Goal: Transaction & Acquisition: Purchase product/service

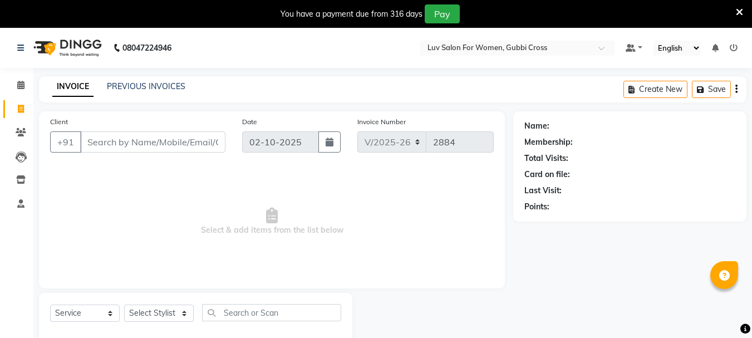
select select "7221"
select select "service"
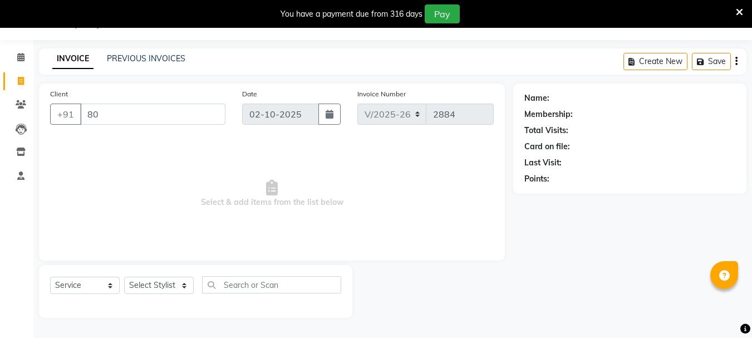
type input "8"
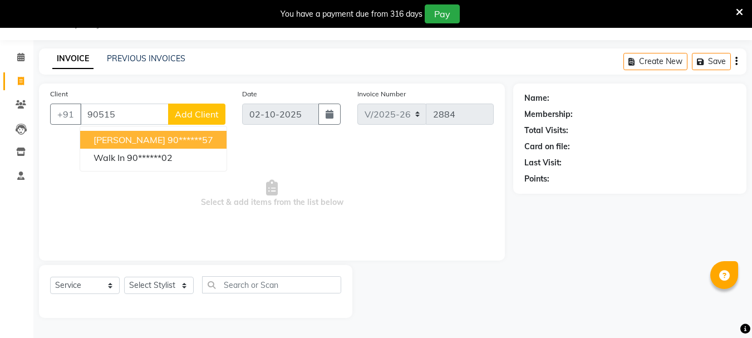
click at [205, 135] on ngb-highlight "90******57" at bounding box center [190, 139] width 46 height 11
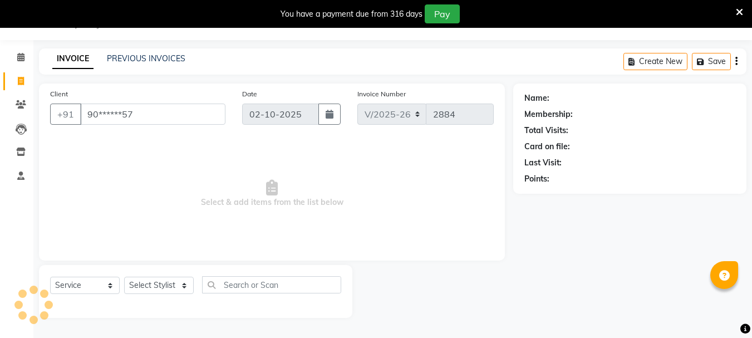
type input "90******57"
select select "1: Object"
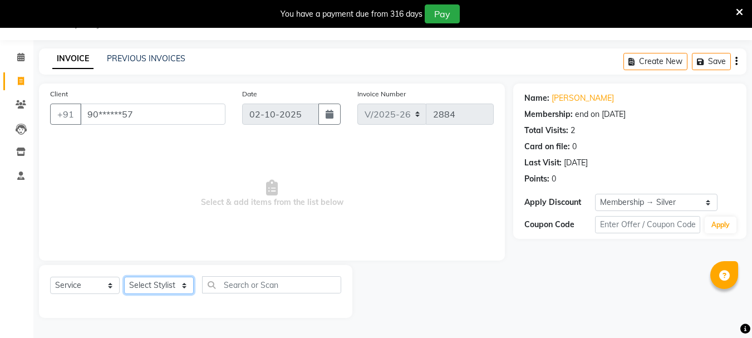
click at [172, 284] on select "Select Stylist [PERSON_NAME] Buati [PERSON_NAME] Hriatpuii [PERSON_NAME] Kimi L…" at bounding box center [159, 284] width 70 height 17
click at [124, 276] on select "Select Stylist [PERSON_NAME] Buati [PERSON_NAME] Hriatpuii [PERSON_NAME] Kimi L…" at bounding box center [159, 284] width 70 height 17
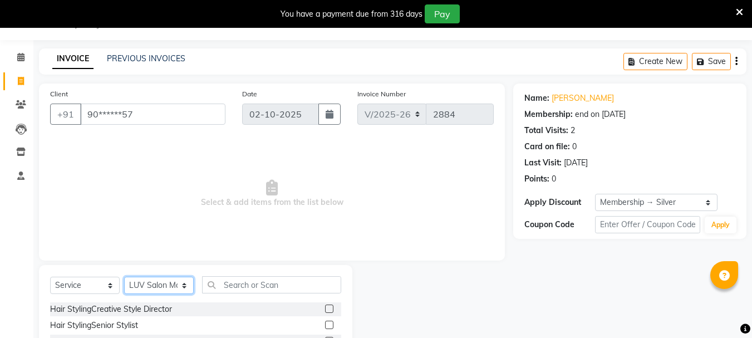
click at [154, 282] on select "Select Stylist [PERSON_NAME] Buati [PERSON_NAME] Hriatpuii [PERSON_NAME] Kimi L…" at bounding box center [159, 284] width 70 height 17
select select "64247"
click at [124, 276] on select "Select Stylist [PERSON_NAME] Buati [PERSON_NAME] Hriatpuii [PERSON_NAME] Kimi L…" at bounding box center [159, 284] width 70 height 17
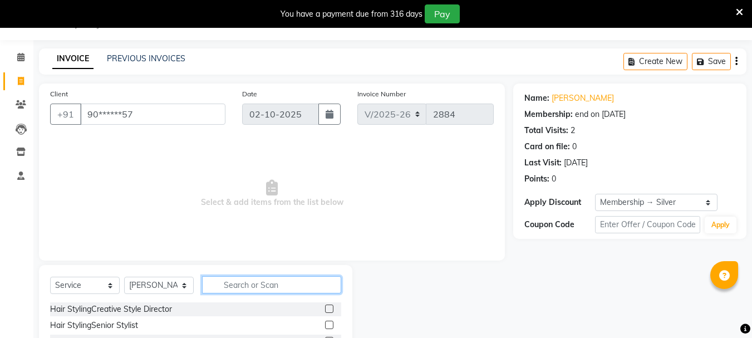
click at [232, 285] on input "text" at bounding box center [271, 284] width 139 height 17
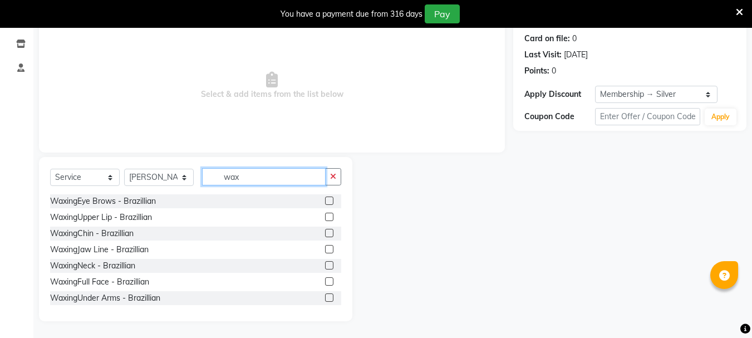
scroll to position [56, 0]
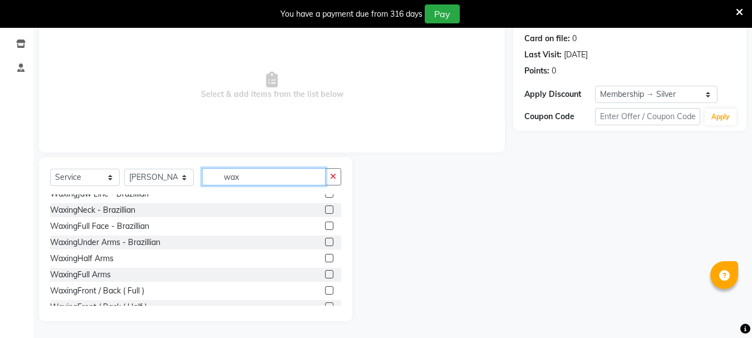
type input "wax"
click at [325, 241] on label at bounding box center [329, 242] width 8 height 8
click at [325, 241] on input "checkbox" at bounding box center [328, 242] width 7 height 7
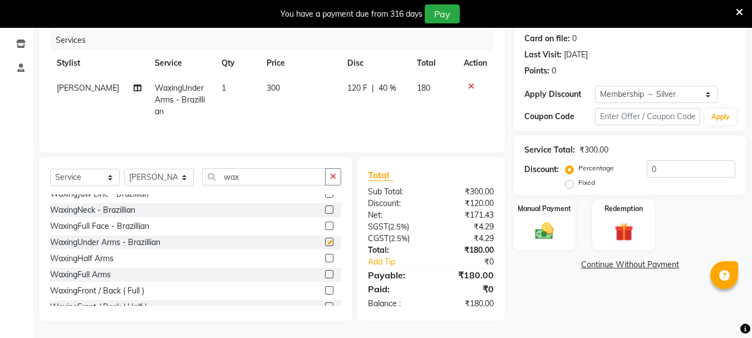
checkbox input "false"
click at [325, 274] on label at bounding box center [329, 274] width 8 height 8
click at [325, 274] on input "checkbox" at bounding box center [328, 274] width 7 height 7
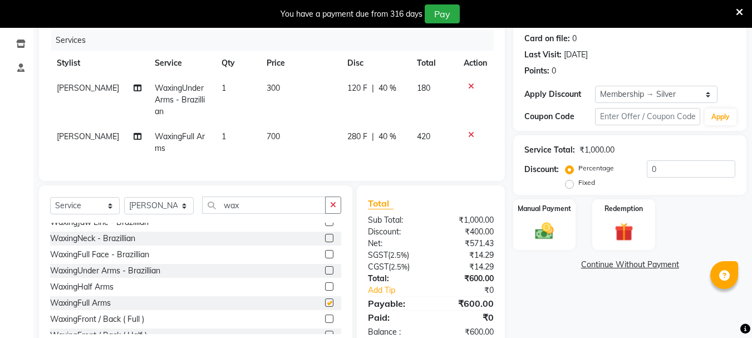
checkbox input "false"
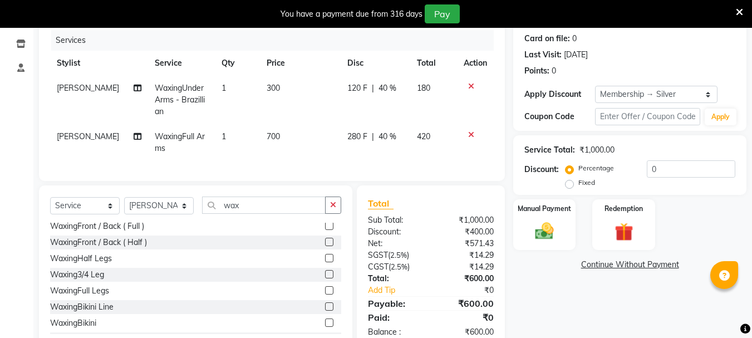
scroll to position [163, 0]
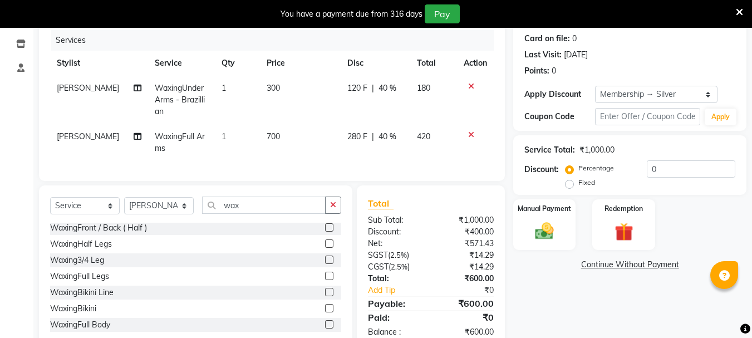
click at [325, 280] on label at bounding box center [329, 275] width 8 height 8
click at [325, 280] on input "checkbox" at bounding box center [328, 276] width 7 height 7
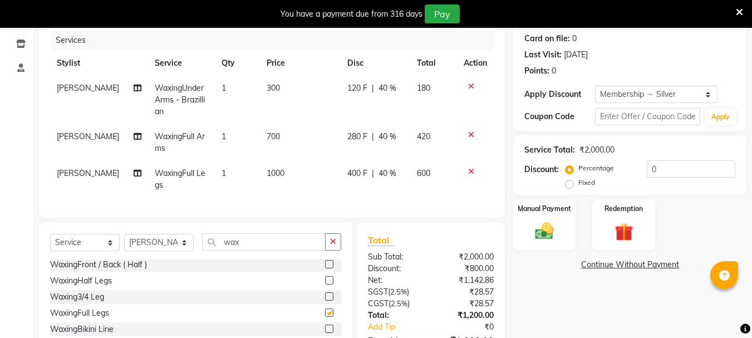
checkbox input "false"
click at [257, 244] on input "wax" at bounding box center [264, 241] width 124 height 17
type input "w"
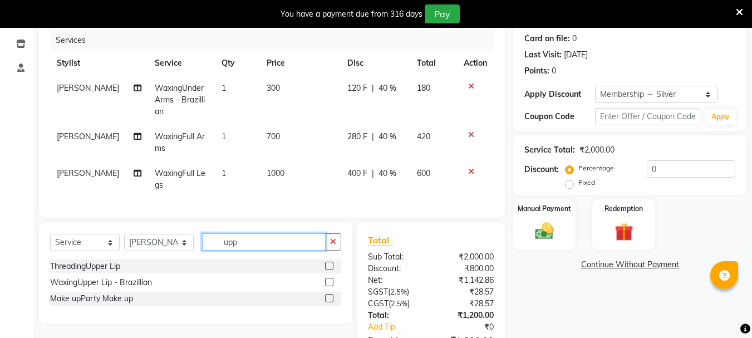
scroll to position [0, 0]
type input "upp"
click at [330, 270] on label at bounding box center [329, 265] width 8 height 8
click at [330, 270] on input "checkbox" at bounding box center [328, 266] width 7 height 7
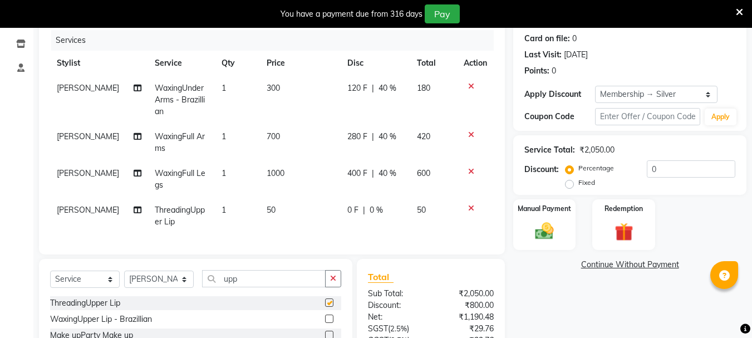
checkbox input "false"
click at [175, 283] on select "Select Stylist [PERSON_NAME] Buati [PERSON_NAME] Hriatpuii [PERSON_NAME] Kimi L…" at bounding box center [159, 278] width 70 height 17
click at [256, 281] on input "upp" at bounding box center [264, 278] width 124 height 17
type input "u"
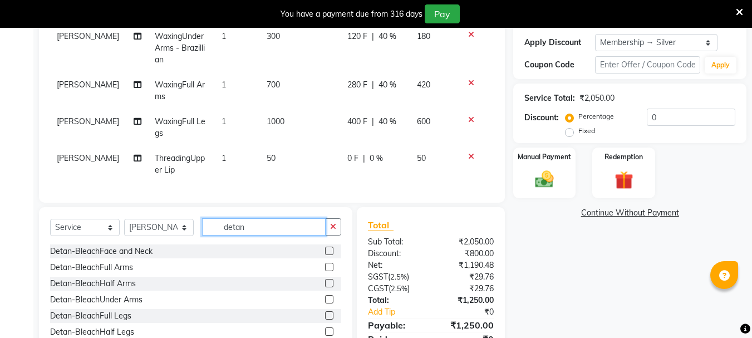
scroll to position [246, 0]
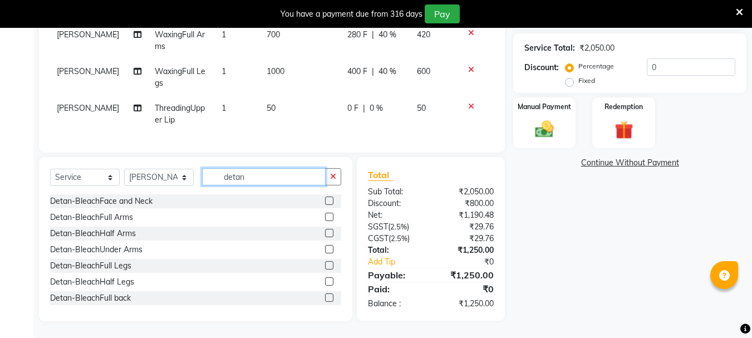
type input "detan"
click at [325, 199] on label at bounding box center [329, 200] width 8 height 8
click at [325, 199] on input "checkbox" at bounding box center [328, 200] width 7 height 7
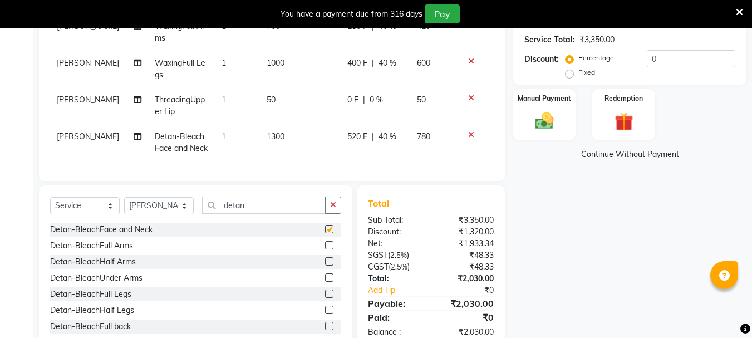
checkbox input "false"
click at [147, 211] on select "Select Stylist [PERSON_NAME] Buati [PERSON_NAME] Hriatpuii [PERSON_NAME] Kimi L…" at bounding box center [159, 205] width 70 height 17
select select "64250"
click at [124, 205] on select "Select Stylist [PERSON_NAME] Buati [PERSON_NAME] Hriatpuii [PERSON_NAME] Kimi L…" at bounding box center [159, 205] width 70 height 17
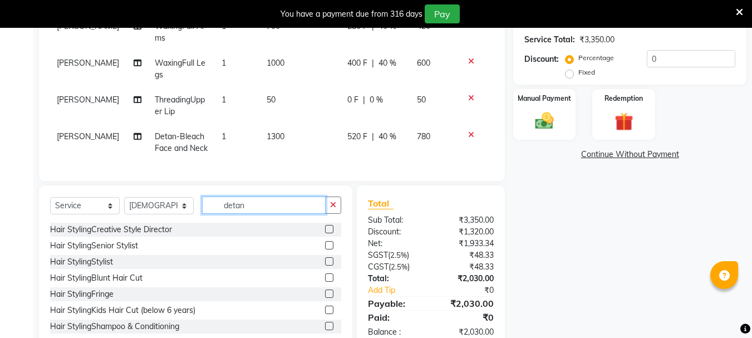
click at [264, 214] on input "detan" at bounding box center [264, 204] width 124 height 17
type input "d"
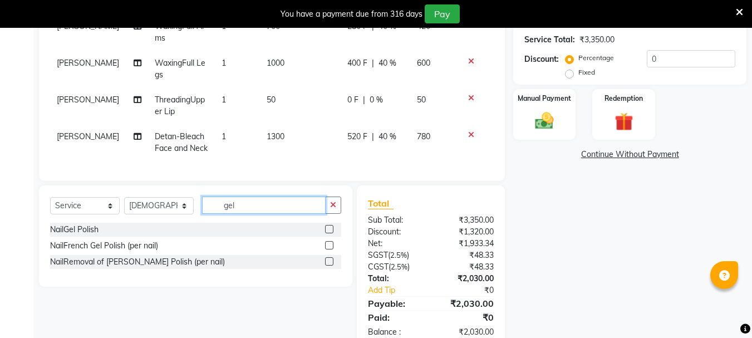
type input "gel"
click at [325, 265] on label at bounding box center [329, 261] width 8 height 8
click at [325, 265] on input "checkbox" at bounding box center [328, 261] width 7 height 7
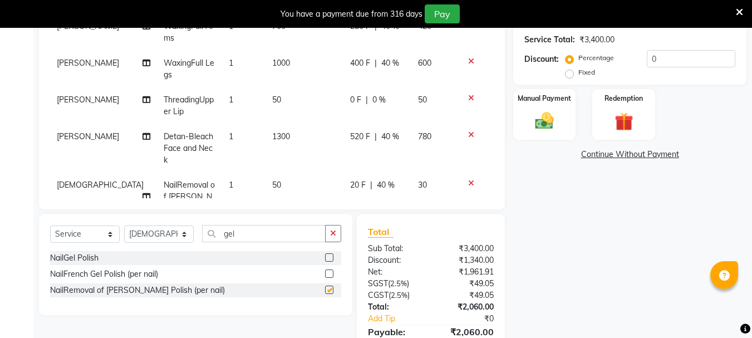
checkbox input "false"
click at [271, 172] on td "50" at bounding box center [304, 202] width 78 height 60
select select "64250"
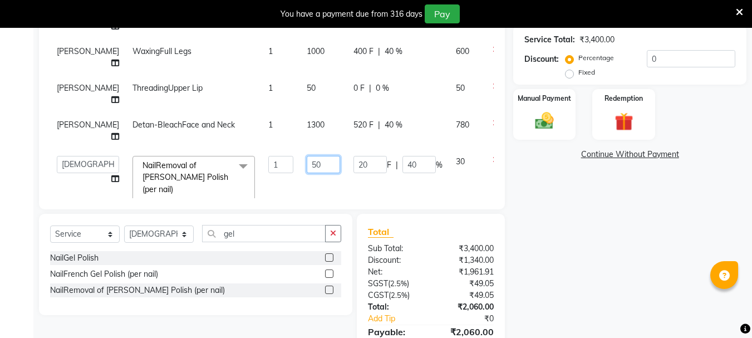
click at [307, 167] on input "50" at bounding box center [323, 164] width 33 height 17
type input "500"
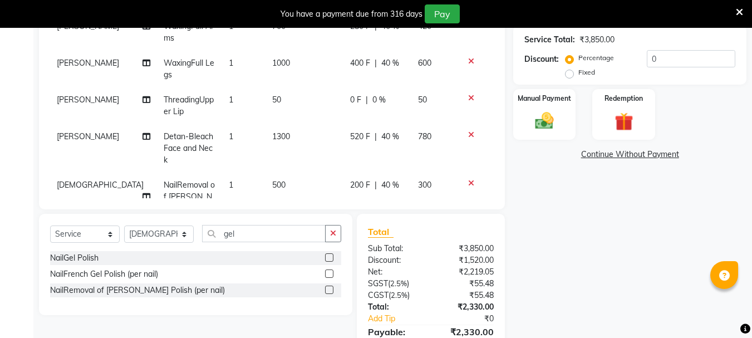
click at [325, 175] on tr "[PERSON_NAME] of Gel Nail Polish (per nail) 1 500 200 F | 40 % 300" at bounding box center [271, 202] width 443 height 60
click at [535, 127] on img at bounding box center [544, 121] width 31 height 22
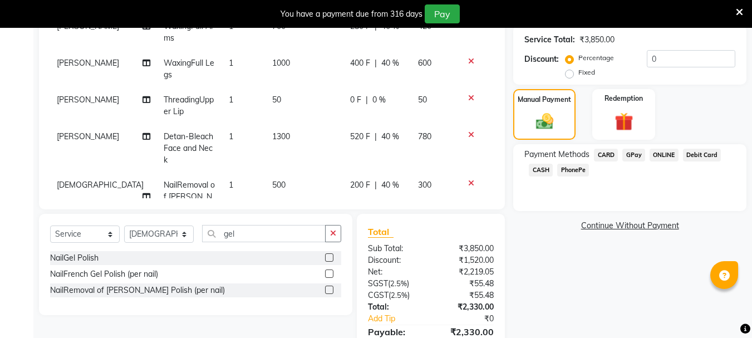
click at [609, 152] on span "CARD" at bounding box center [606, 155] width 24 height 13
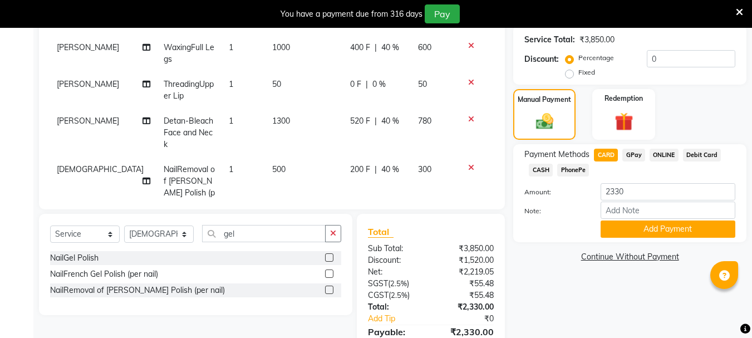
scroll to position [28, 0]
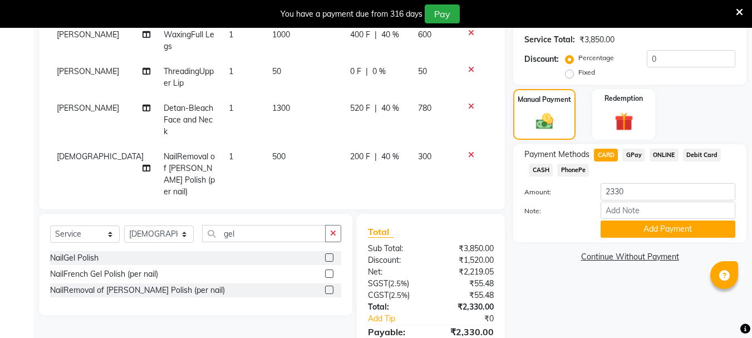
click at [466, 71] on div at bounding box center [474, 70] width 23 height 8
click at [468, 68] on icon at bounding box center [471, 70] width 6 height 8
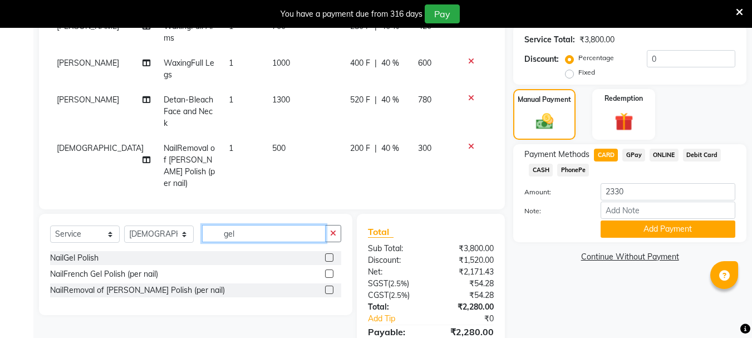
click at [250, 225] on input "gel" at bounding box center [264, 233] width 124 height 17
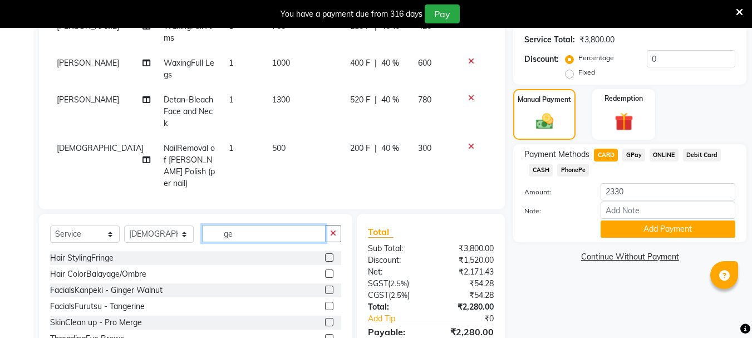
type input "g"
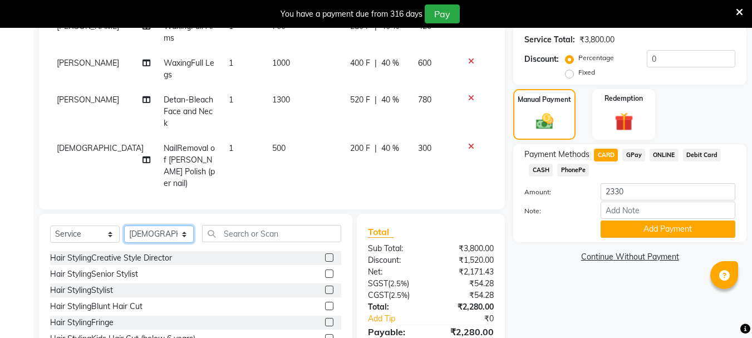
click at [140, 225] on select "Select Stylist [PERSON_NAME] Buati [PERSON_NAME] Hriatpuii [PERSON_NAME] Kimi L…" at bounding box center [159, 233] width 70 height 17
select select "64247"
click at [124, 225] on select "Select Stylist [PERSON_NAME] Buati [PERSON_NAME] Hriatpuii [PERSON_NAME] Kimi L…" at bounding box center [159, 233] width 70 height 17
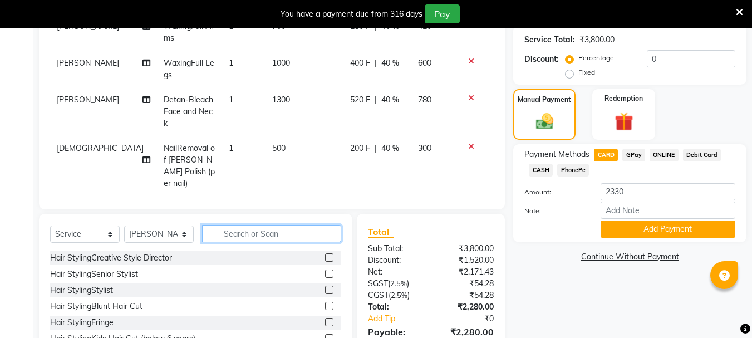
click at [257, 225] on input "text" at bounding box center [271, 233] width 139 height 17
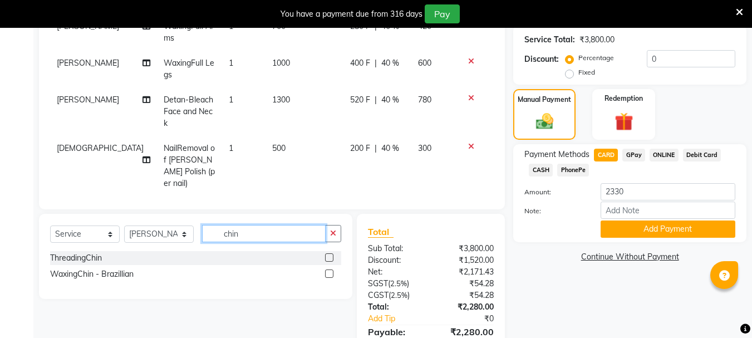
type input "chin"
click at [326, 253] on label at bounding box center [329, 257] width 8 height 8
click at [326, 254] on input "checkbox" at bounding box center [328, 257] width 7 height 7
checkbox input "false"
click at [639, 154] on span "GPay" at bounding box center [633, 155] width 23 height 13
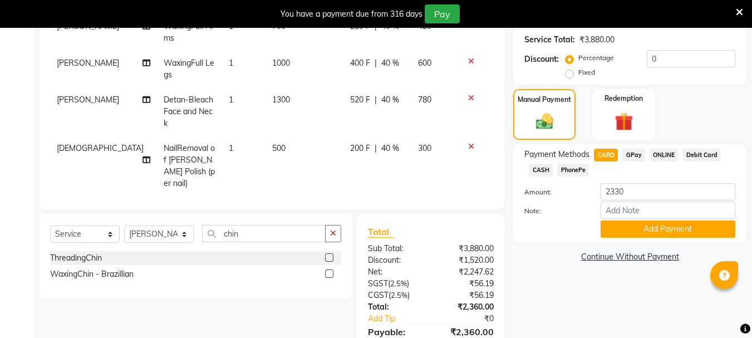
type input "2360"
click at [608, 156] on span "CARD" at bounding box center [606, 155] width 24 height 13
click at [643, 234] on button "Add Payment" at bounding box center [667, 228] width 135 height 17
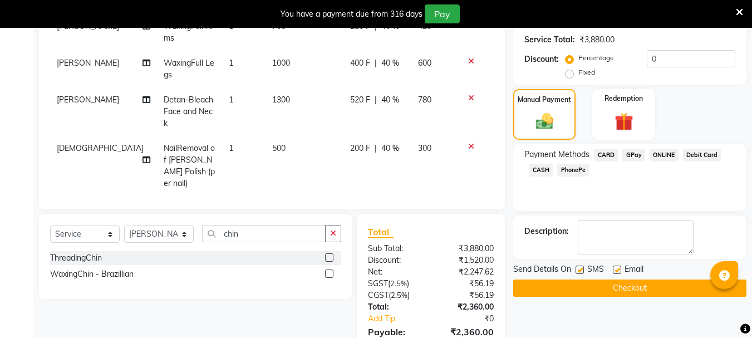
click at [643, 288] on button "Checkout" at bounding box center [629, 287] width 233 height 17
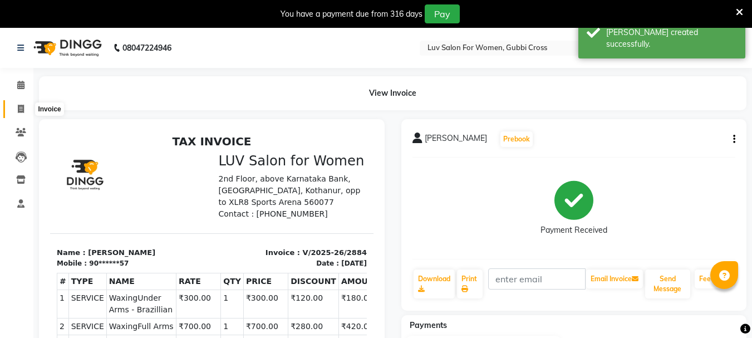
click at [26, 111] on span at bounding box center [20, 109] width 19 height 13
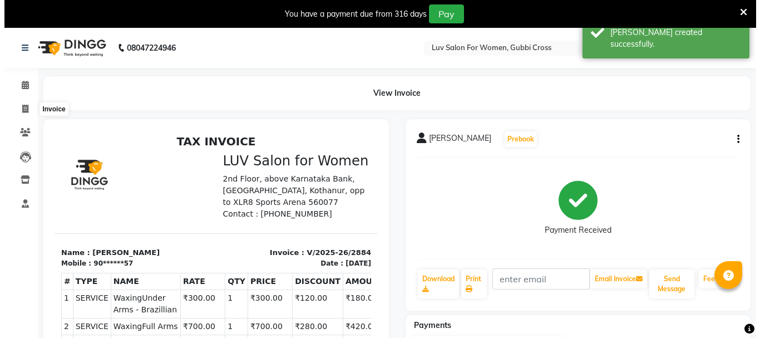
scroll to position [28, 0]
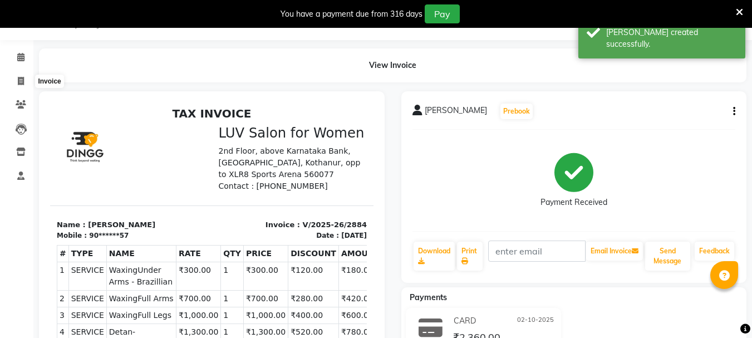
select select "7221"
select select "service"
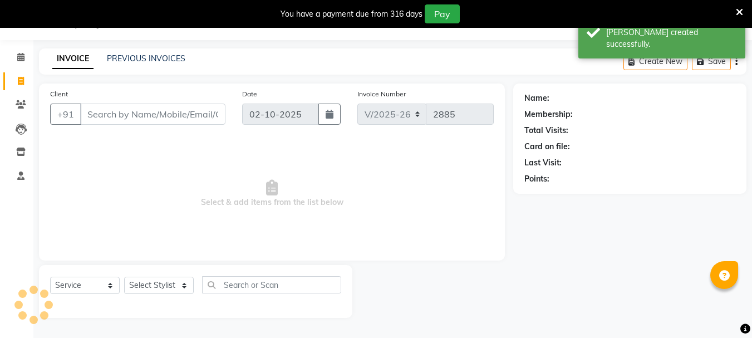
click at [127, 115] on input "Client" at bounding box center [152, 113] width 145 height 21
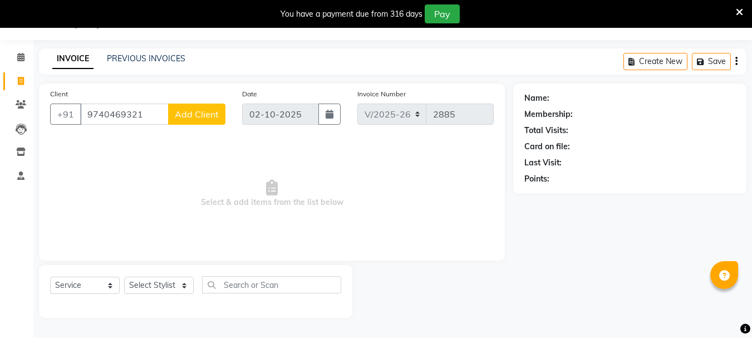
type input "9740469321"
click at [191, 108] on button "Add Client" at bounding box center [196, 113] width 57 height 21
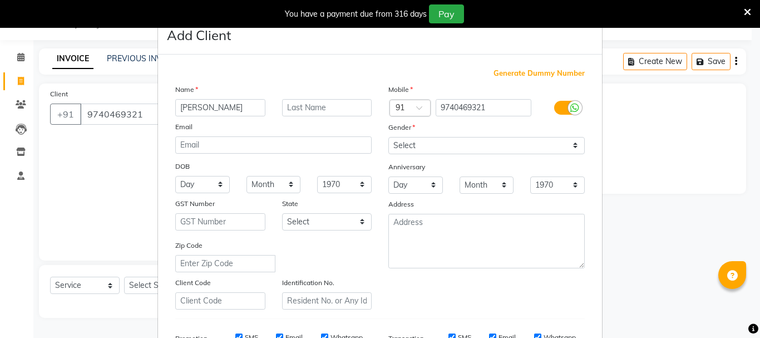
type input "[PERSON_NAME]"
drag, startPoint x: 397, startPoint y: 141, endPoint x: 400, endPoint y: 150, distance: 10.0
click at [397, 141] on select "Select [DEMOGRAPHIC_DATA] [DEMOGRAPHIC_DATA] Other Prefer Not To Say" at bounding box center [486, 145] width 196 height 17
select select "[DEMOGRAPHIC_DATA]"
click at [388, 137] on select "Select [DEMOGRAPHIC_DATA] [DEMOGRAPHIC_DATA] Other Prefer Not To Say" at bounding box center [486, 145] width 196 height 17
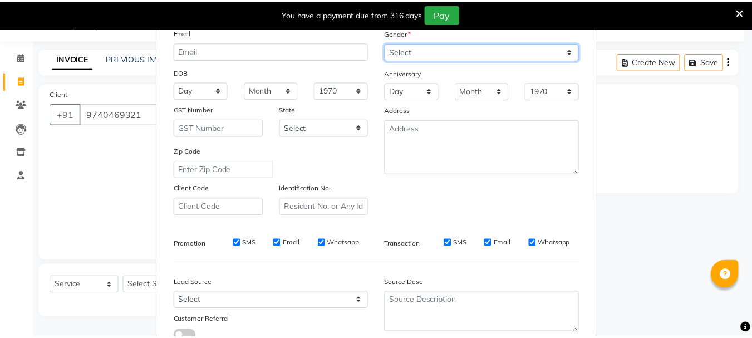
scroll to position [176, 0]
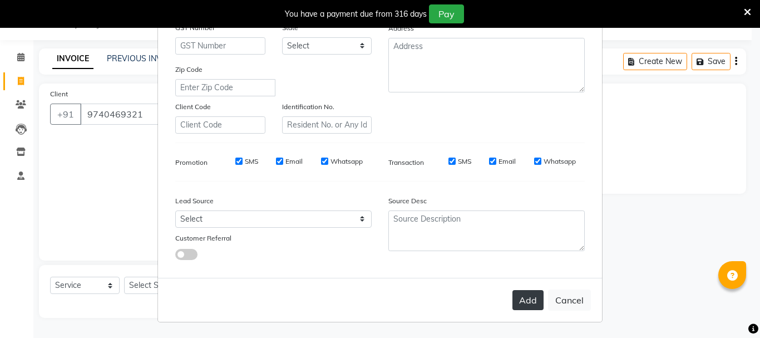
click at [512, 295] on button "Add" at bounding box center [527, 300] width 31 height 20
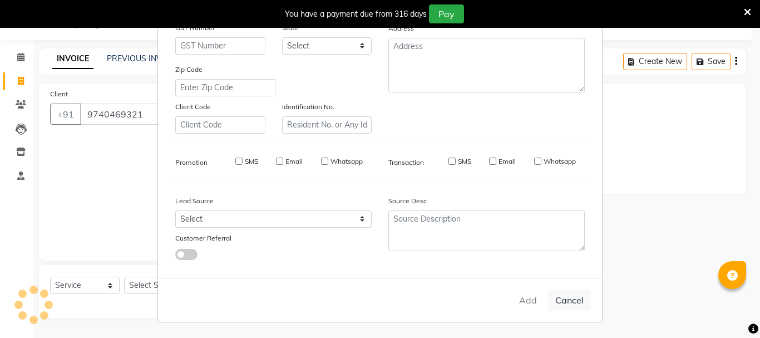
type input "97******21"
select select
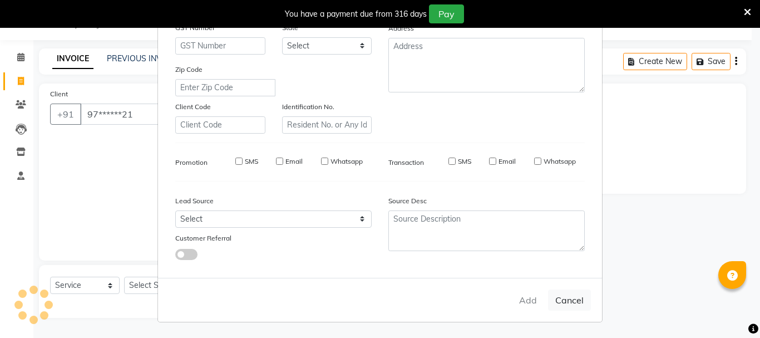
select select
checkbox input "false"
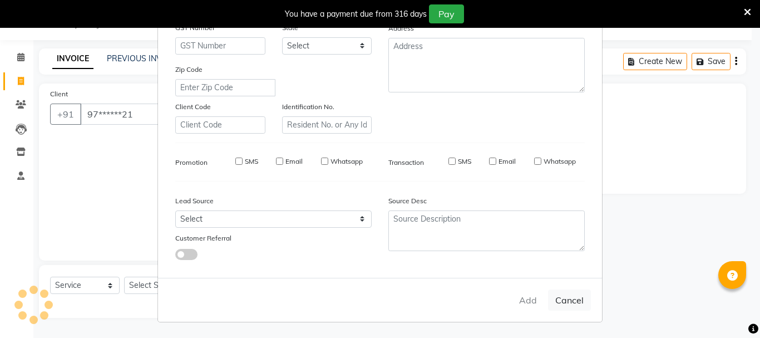
checkbox input "false"
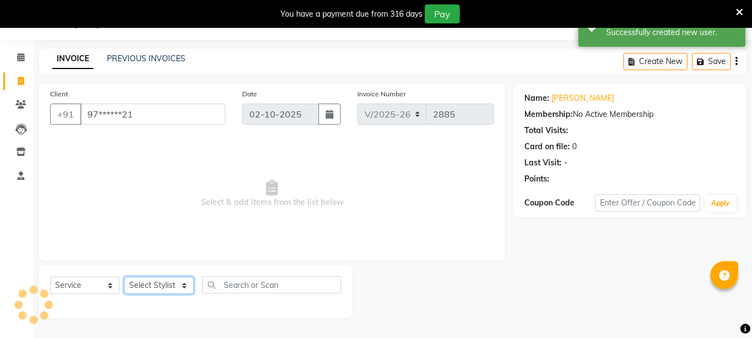
click at [151, 282] on select "Select Stylist [PERSON_NAME] Buati [PERSON_NAME] Hriatpuii [PERSON_NAME] Kimi L…" at bounding box center [159, 284] width 70 height 17
select select "64242"
click at [124, 276] on select "Select Stylist [PERSON_NAME] Buati [PERSON_NAME] Hriatpuii [PERSON_NAME] Kimi L…" at bounding box center [159, 284] width 70 height 17
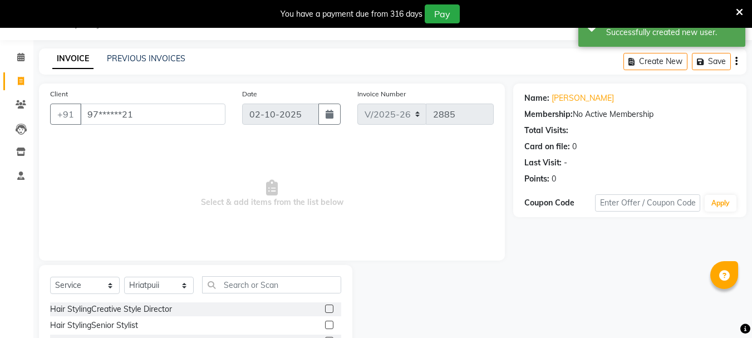
click at [325, 324] on label at bounding box center [329, 324] width 8 height 8
click at [325, 324] on input "checkbox" at bounding box center [328, 325] width 7 height 7
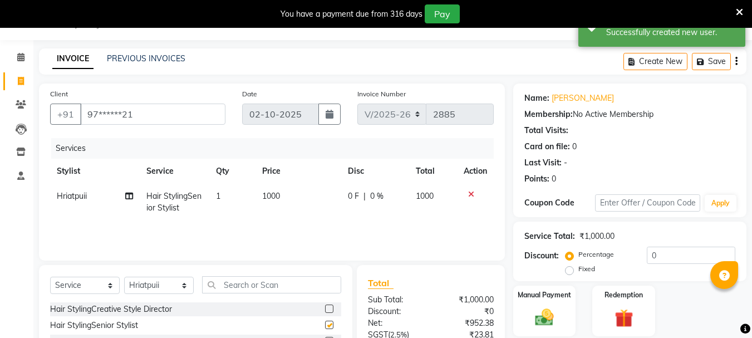
checkbox input "false"
click at [228, 282] on input "text" at bounding box center [271, 284] width 139 height 17
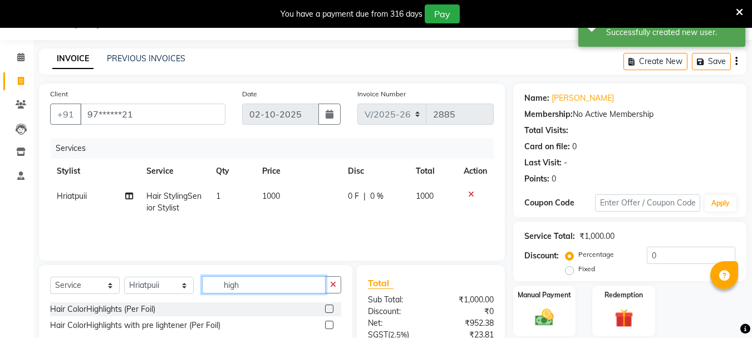
type input "high"
click at [329, 309] on label at bounding box center [329, 308] width 8 height 8
click at [329, 309] on input "checkbox" at bounding box center [328, 308] width 7 height 7
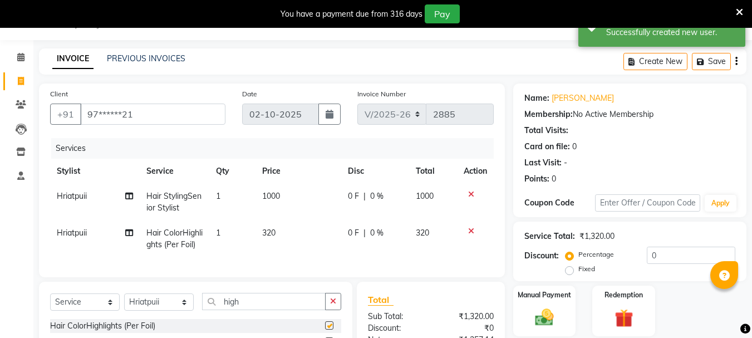
checkbox input "false"
drag, startPoint x: 222, startPoint y: 236, endPoint x: 229, endPoint y: 235, distance: 7.3
click at [224, 236] on td "1" at bounding box center [232, 238] width 46 height 37
select select "64242"
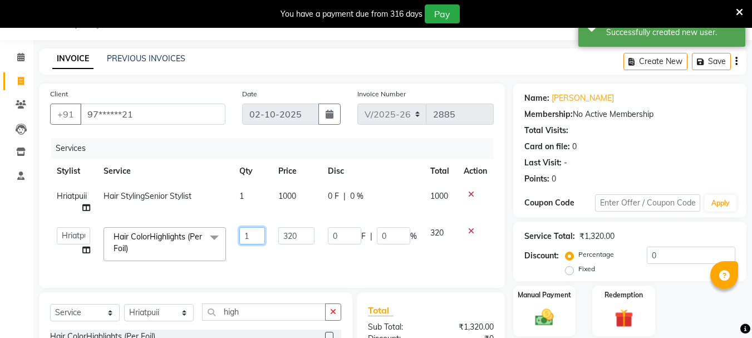
click at [256, 231] on input "1" at bounding box center [252, 235] width 26 height 17
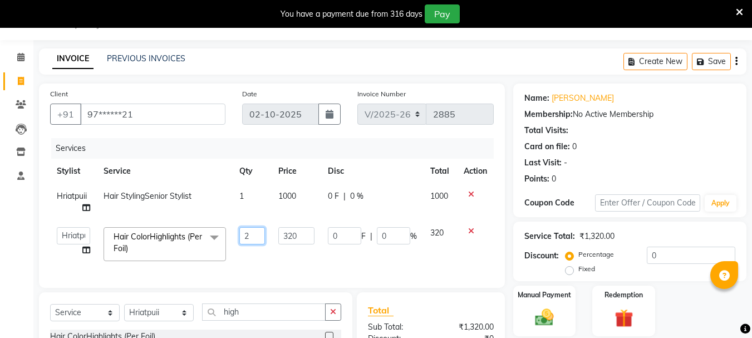
type input "22"
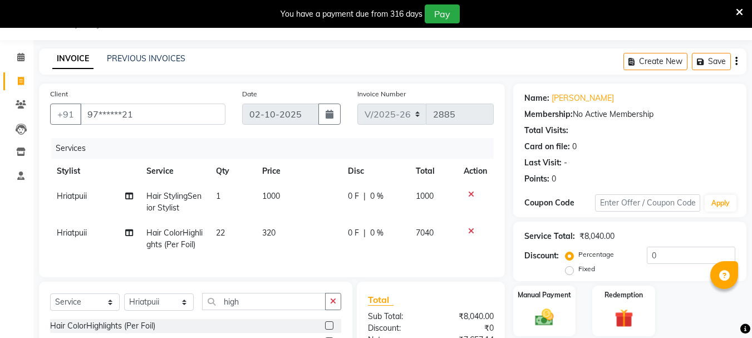
click at [301, 264] on div "Services Stylist Service Qty Price Disc Total Action Hriatpuii Hair StylingSeni…" at bounding box center [271, 202] width 443 height 128
click at [388, 226] on td "0 F | 0 %" at bounding box center [375, 238] width 68 height 37
select select "64242"
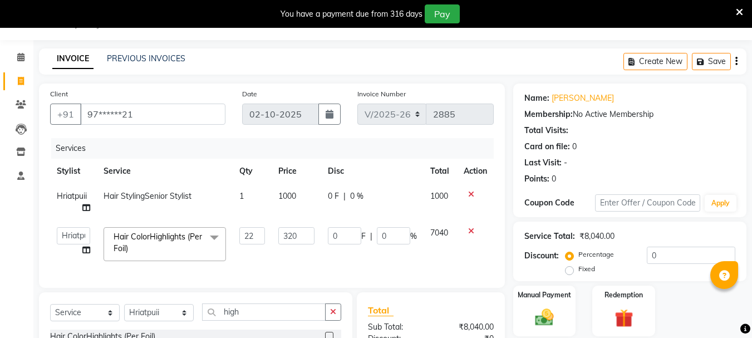
click at [402, 226] on td "0 F | 0 %" at bounding box center [372, 243] width 102 height 47
click at [402, 231] on input "0" at bounding box center [393, 235] width 33 height 17
type input "20"
click at [406, 261] on div "Services Stylist Service Qty Price Disc Total Action Hriatpuii Hair StylingSeni…" at bounding box center [271, 207] width 443 height 139
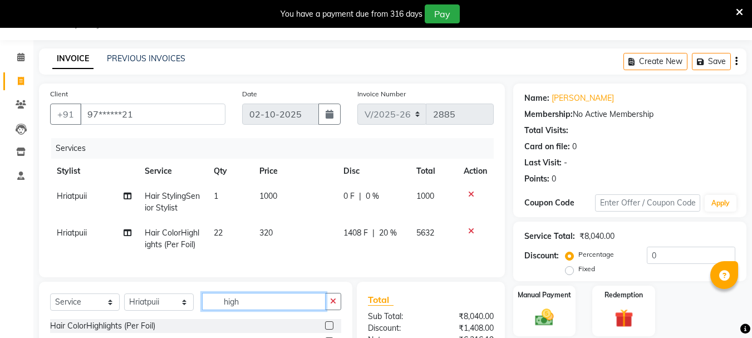
click at [274, 306] on input "high" at bounding box center [264, 301] width 124 height 17
type input "h"
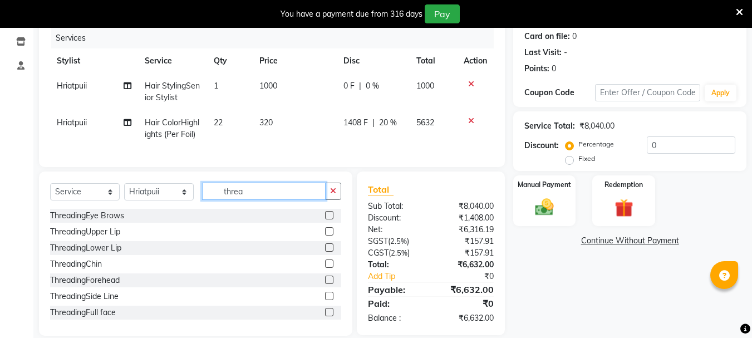
scroll to position [139, 0]
type input "threa"
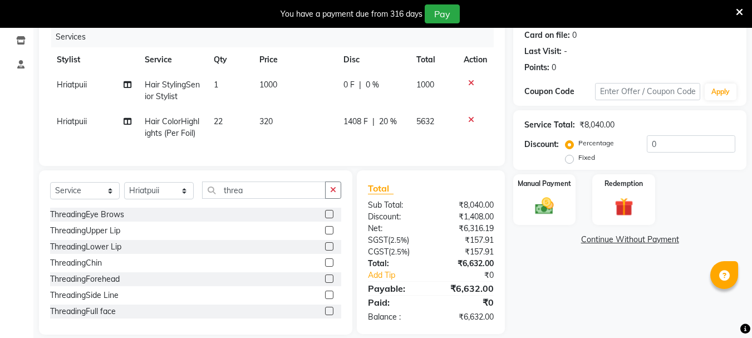
click at [325, 218] on label at bounding box center [329, 214] width 8 height 8
click at [325, 218] on input "checkbox" at bounding box center [328, 214] width 7 height 7
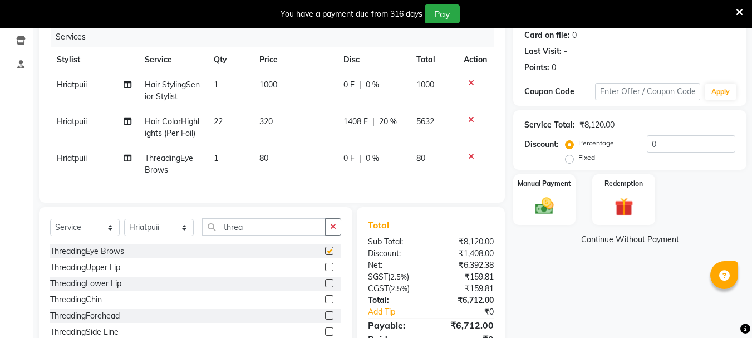
checkbox input "false"
click at [126, 121] on icon at bounding box center [128, 121] width 8 height 8
select select "64242"
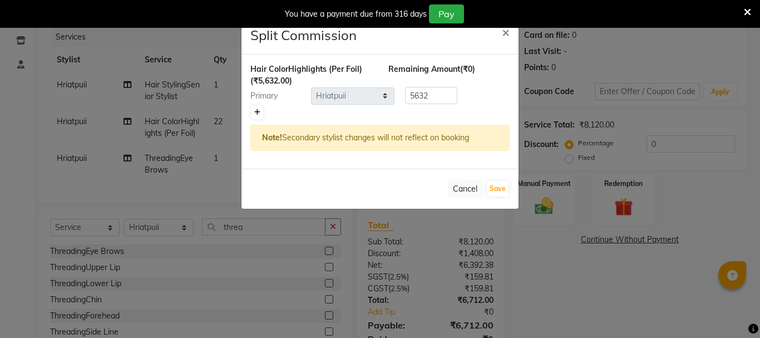
click at [254, 111] on link at bounding box center [257, 112] width 12 height 13
type input "2816"
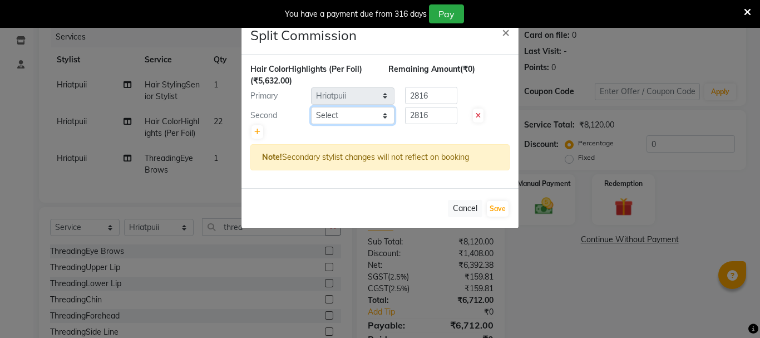
click at [343, 110] on select "Select [PERSON_NAME] [PERSON_NAME] Hriatpuii [PERSON_NAME] Kimi LUV Salon Manag…" at bounding box center [352, 115] width 83 height 17
select select "64240"
click at [311, 107] on select "Select [PERSON_NAME] [PERSON_NAME] Hriatpuii [PERSON_NAME] Kimi LUV Salon Manag…" at bounding box center [352, 115] width 83 height 17
click at [497, 206] on button "Save" at bounding box center [498, 209] width 22 height 16
select select "Select"
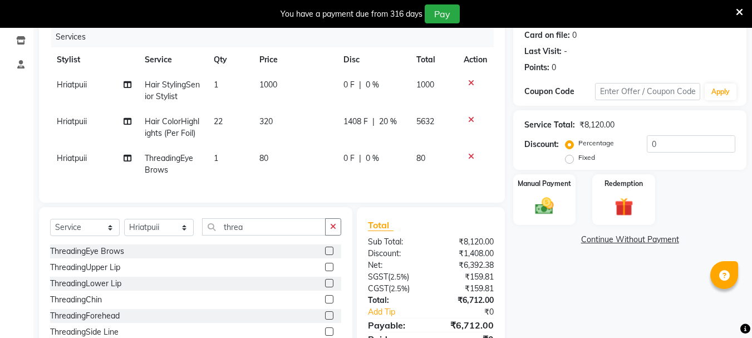
click at [547, 211] on img at bounding box center [544, 205] width 30 height 21
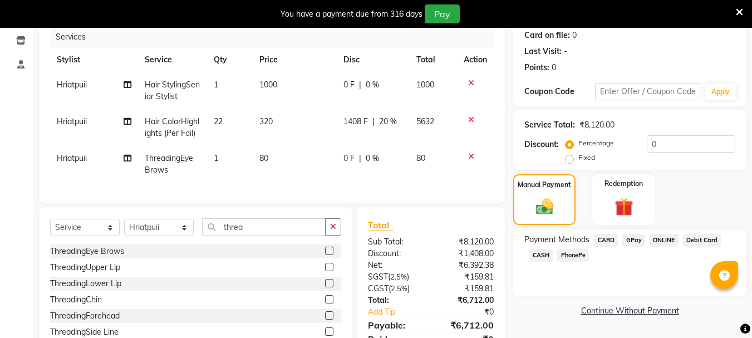
click at [634, 241] on span "GPay" at bounding box center [633, 240] width 23 height 13
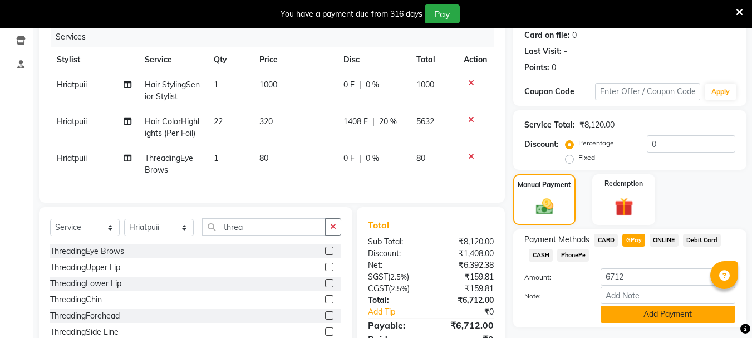
click at [641, 311] on button "Add Payment" at bounding box center [667, 313] width 135 height 17
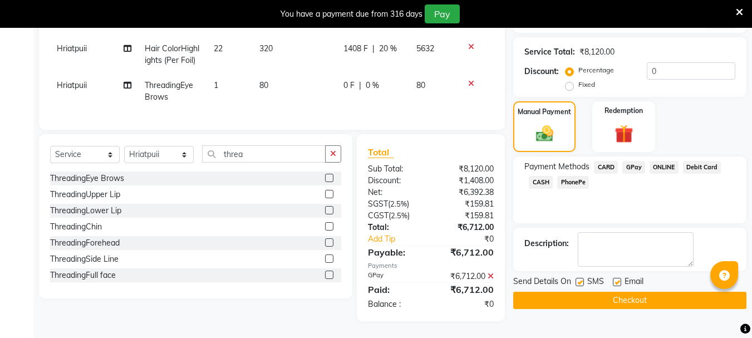
scroll to position [220, 0]
click at [641, 296] on button "Checkout" at bounding box center [629, 300] width 233 height 17
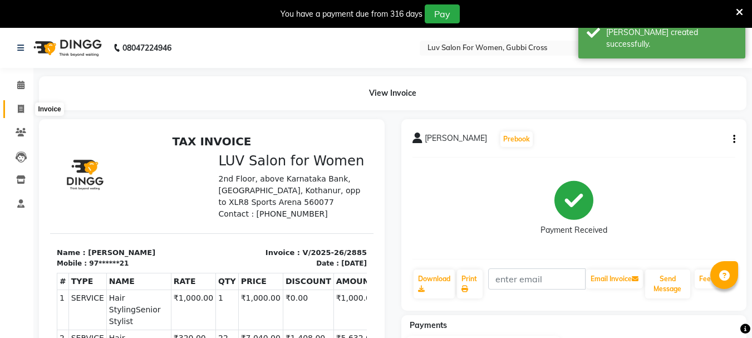
click at [22, 106] on icon at bounding box center [21, 109] width 6 height 8
select select "service"
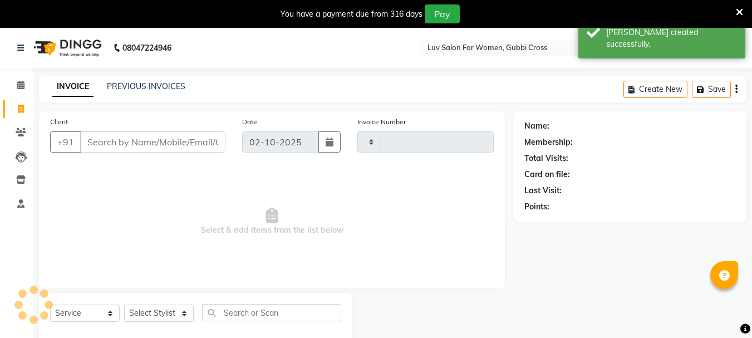
type input "2886"
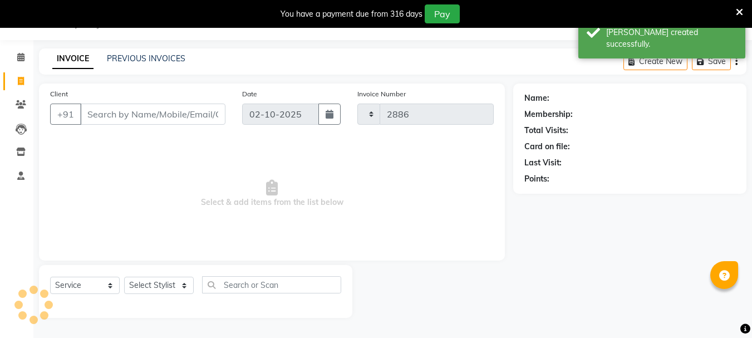
select select "7221"
